Goal: Task Accomplishment & Management: Manage account settings

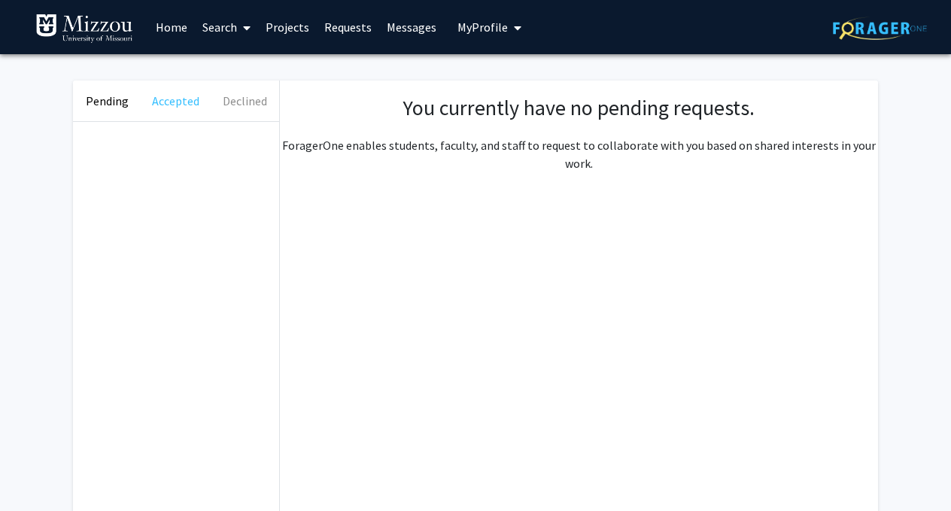
click at [194, 102] on button "Accepted" at bounding box center [175, 100] width 68 height 41
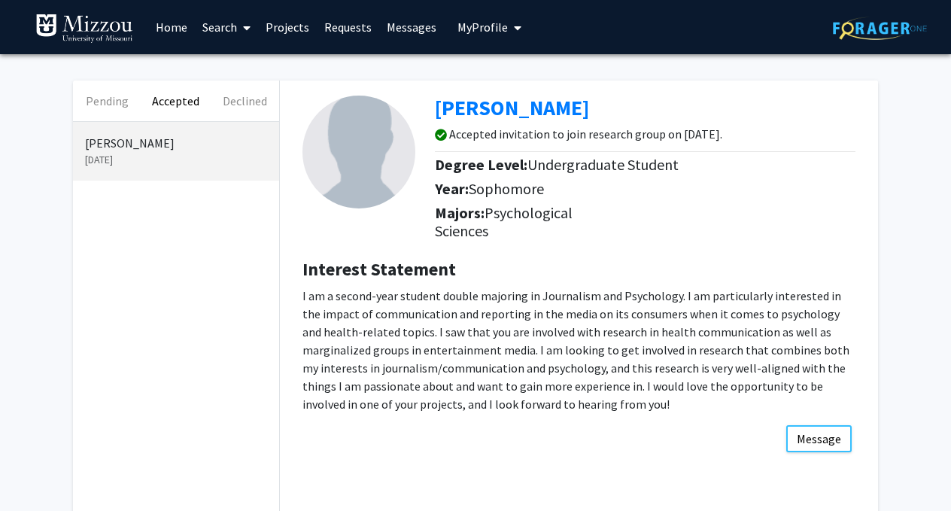
click at [179, 159] on p "[DATE]" at bounding box center [176, 160] width 182 height 16
click at [123, 140] on p "[PERSON_NAME]" at bounding box center [176, 143] width 182 height 18
click at [111, 111] on button "Pending" at bounding box center [107, 100] width 68 height 41
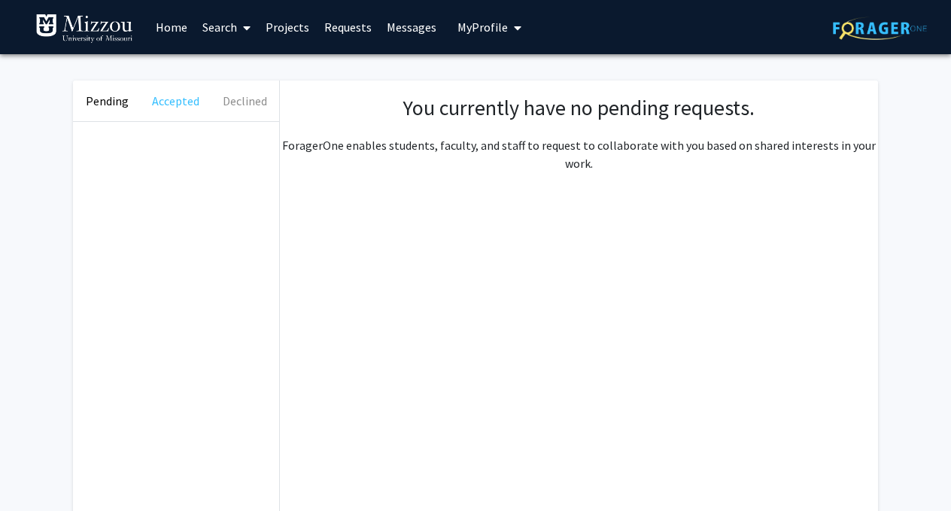
click at [143, 111] on button "Accepted" at bounding box center [175, 100] width 68 height 41
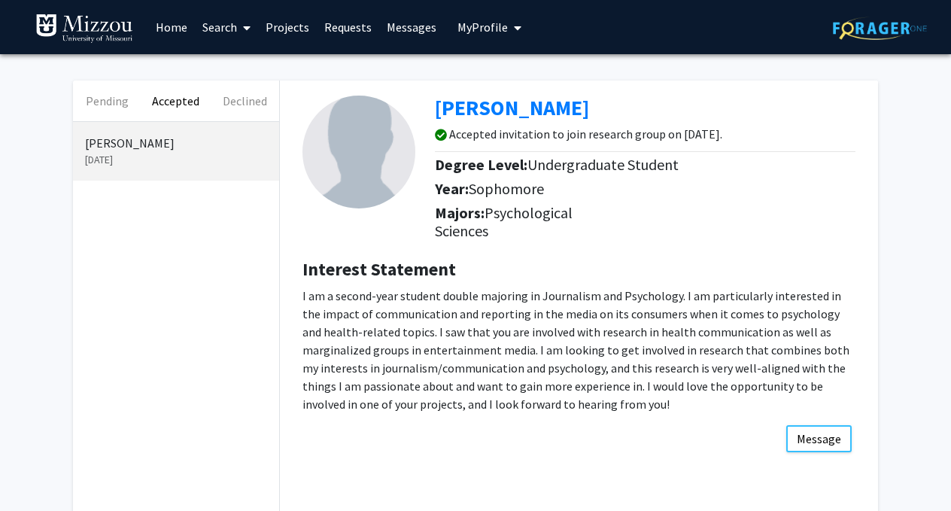
click at [180, 146] on p "[PERSON_NAME]" at bounding box center [176, 143] width 182 height 18
click at [402, 25] on link "Messages" at bounding box center [411, 27] width 65 height 53
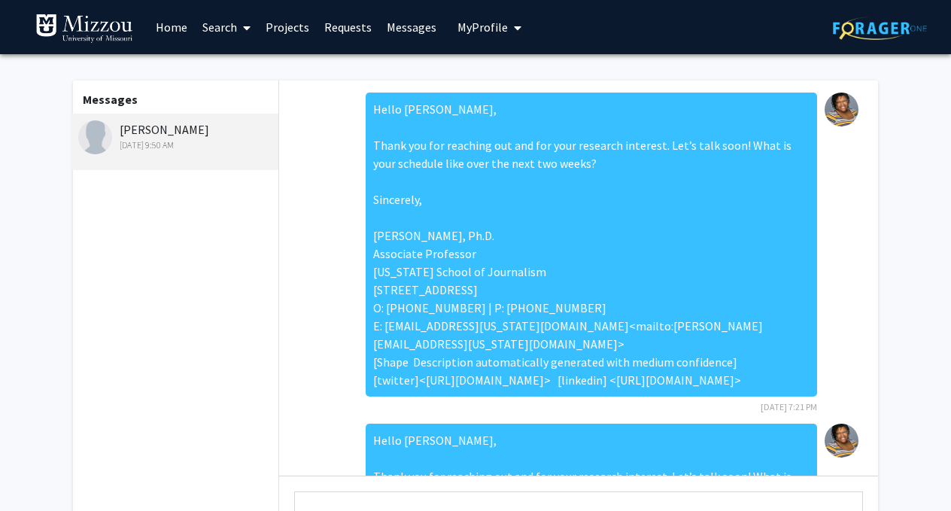
click at [362, 32] on link "Requests" at bounding box center [348, 27] width 62 height 53
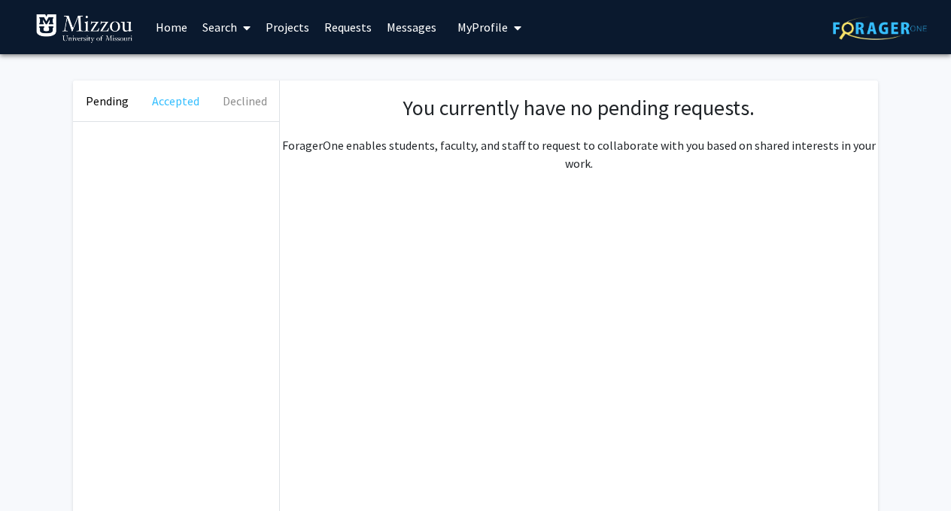
click at [190, 97] on button "Accepted" at bounding box center [175, 100] width 68 height 41
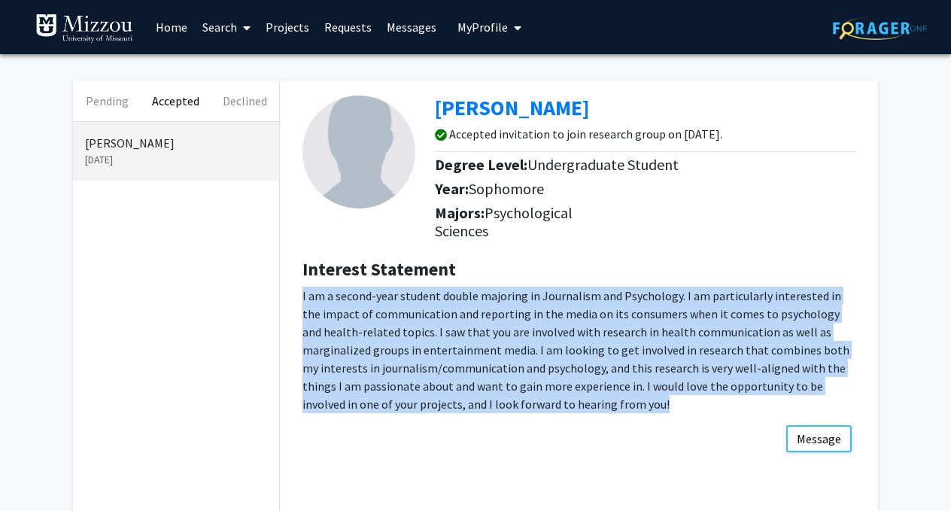
drag, startPoint x: 592, startPoint y: 405, endPoint x: 310, endPoint y: 284, distance: 307.2
click at [310, 284] on div "Interest Statement I am a second-year student double majoring in Journalism and…" at bounding box center [578, 342] width 575 height 166
copy p "I am a second-year student double majoring in Journalism and Psychology. I am p…"
click at [469, 105] on b "[PERSON_NAME]" at bounding box center [512, 107] width 154 height 27
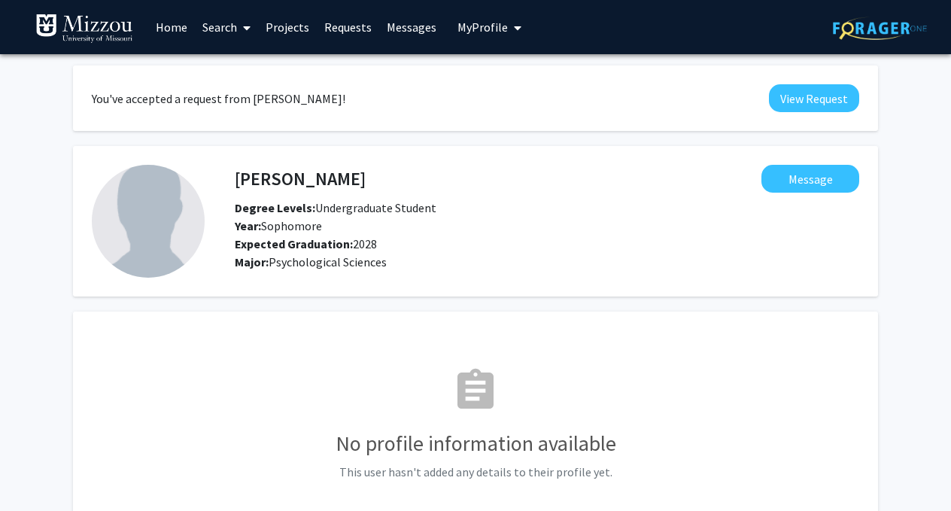
click at [132, 239] on img at bounding box center [148, 221] width 113 height 113
click at [790, 110] on button "View Request" at bounding box center [814, 98] width 90 height 28
